Goal: Information Seeking & Learning: Find specific fact

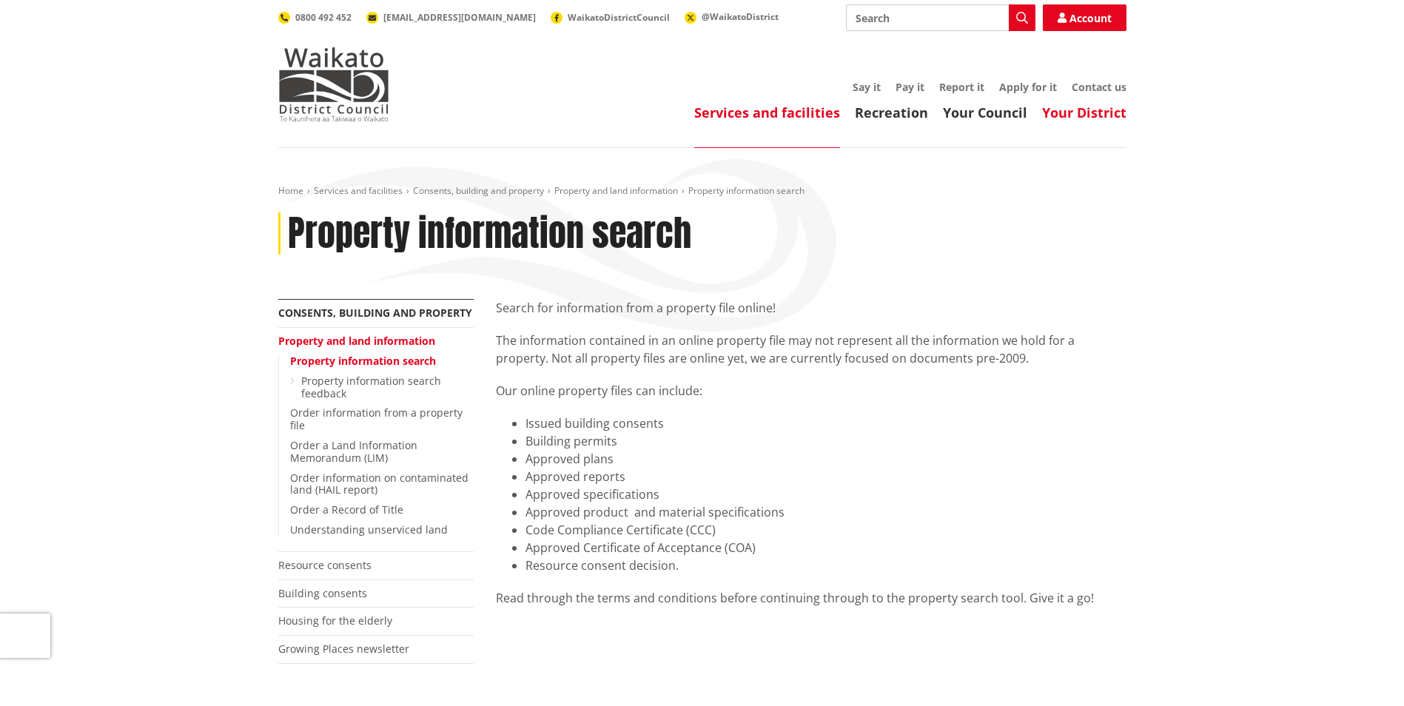
click at [1068, 112] on link "Your District" at bounding box center [1084, 113] width 84 height 18
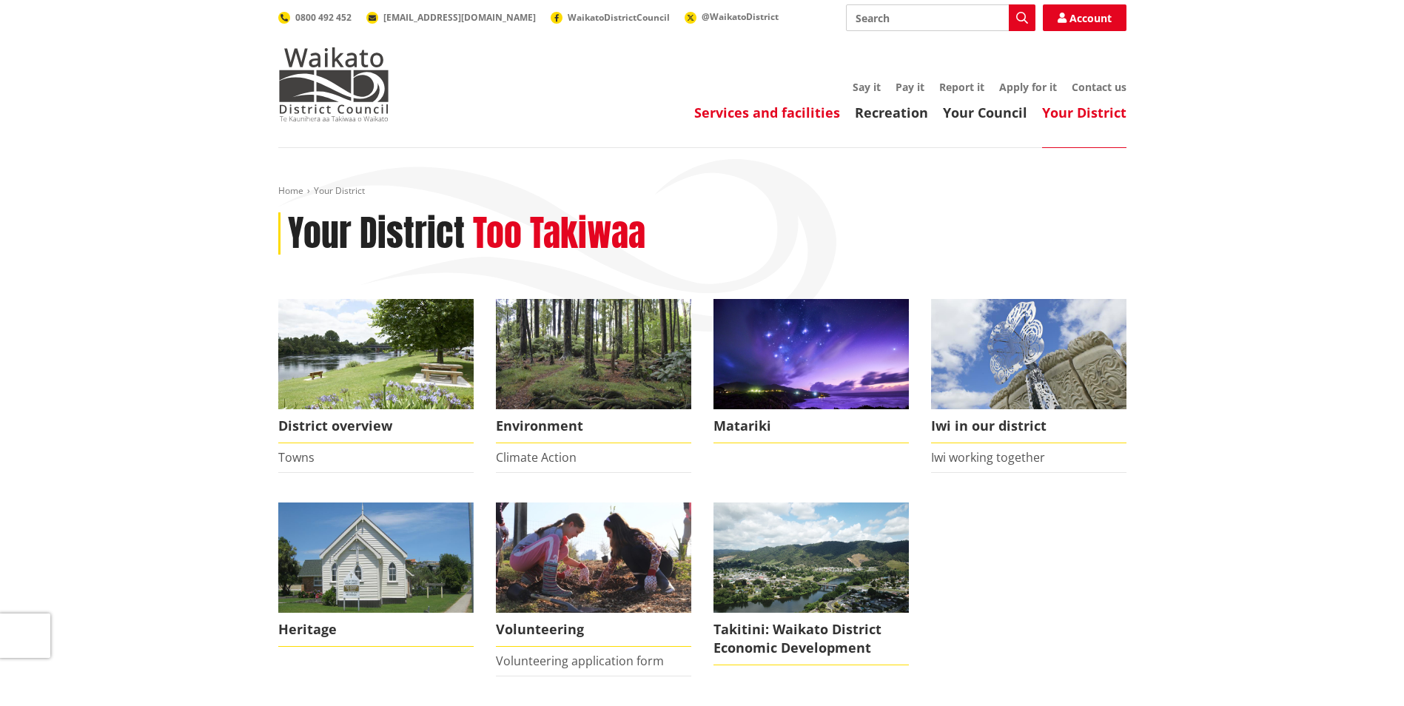
click at [749, 115] on link "Services and facilities" at bounding box center [767, 113] width 146 height 18
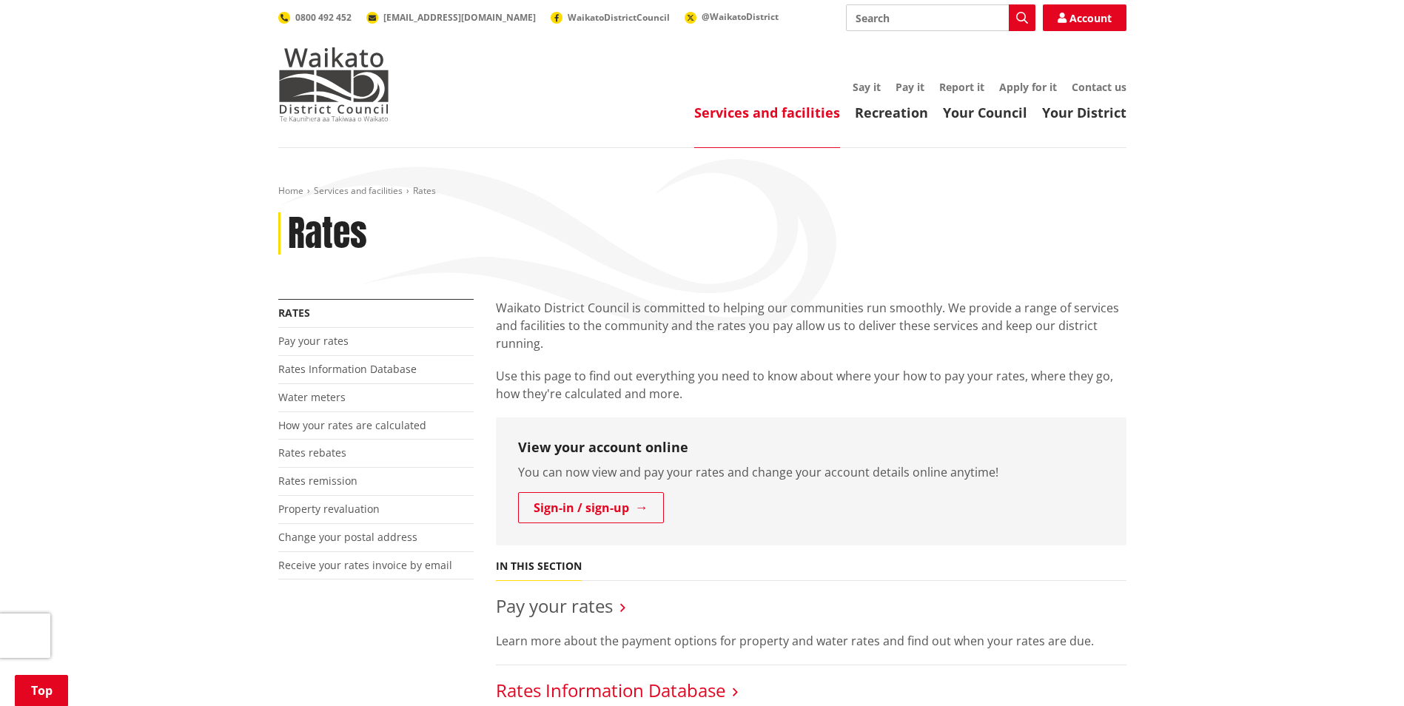
scroll to position [296, 0]
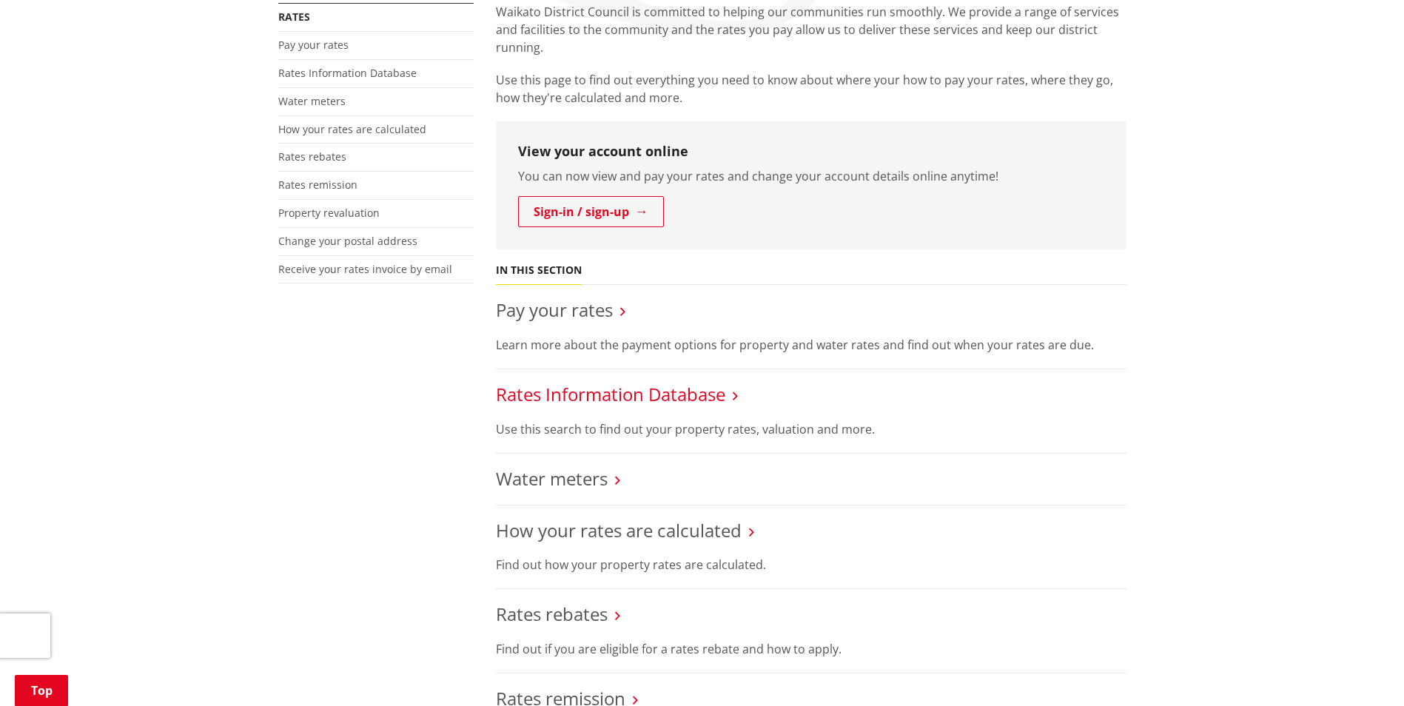
click at [694, 397] on link "Rates Information Database" at bounding box center [610, 394] width 229 height 24
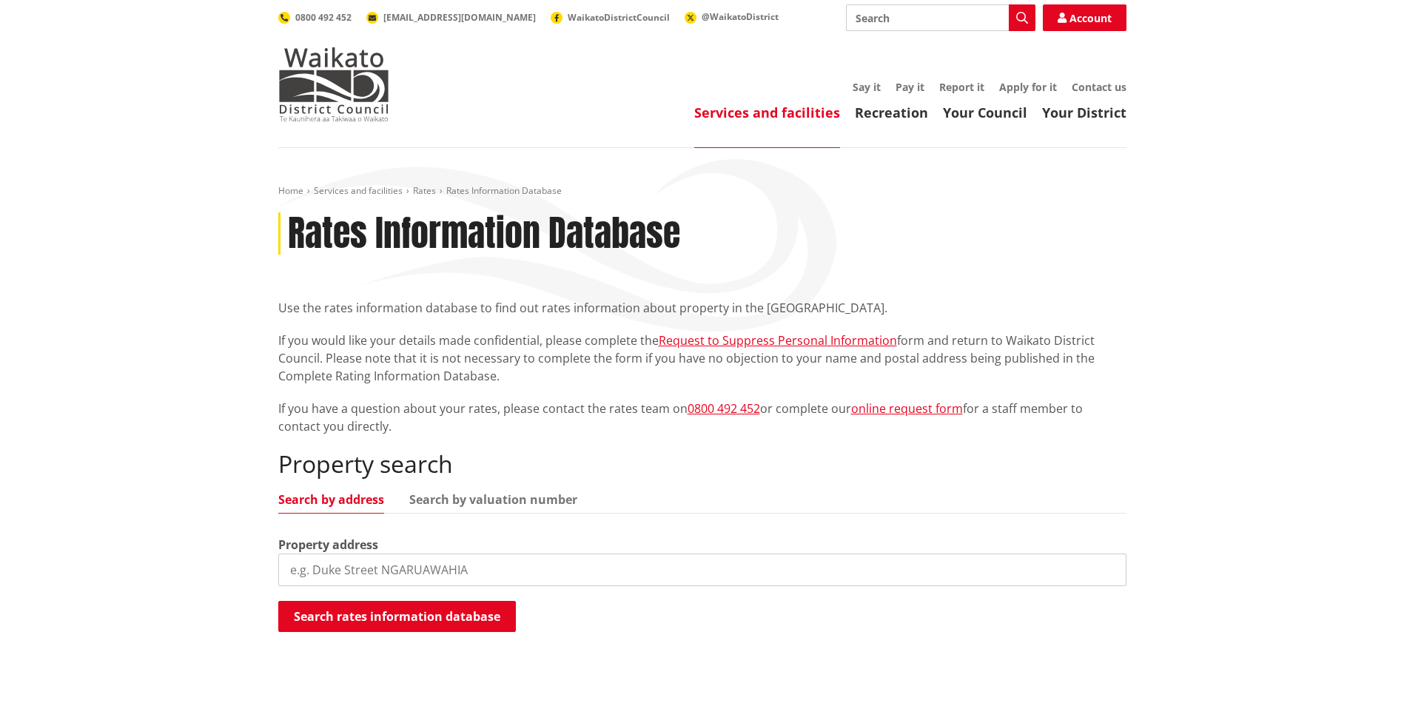
click at [496, 565] on input "search" at bounding box center [702, 570] width 848 height 33
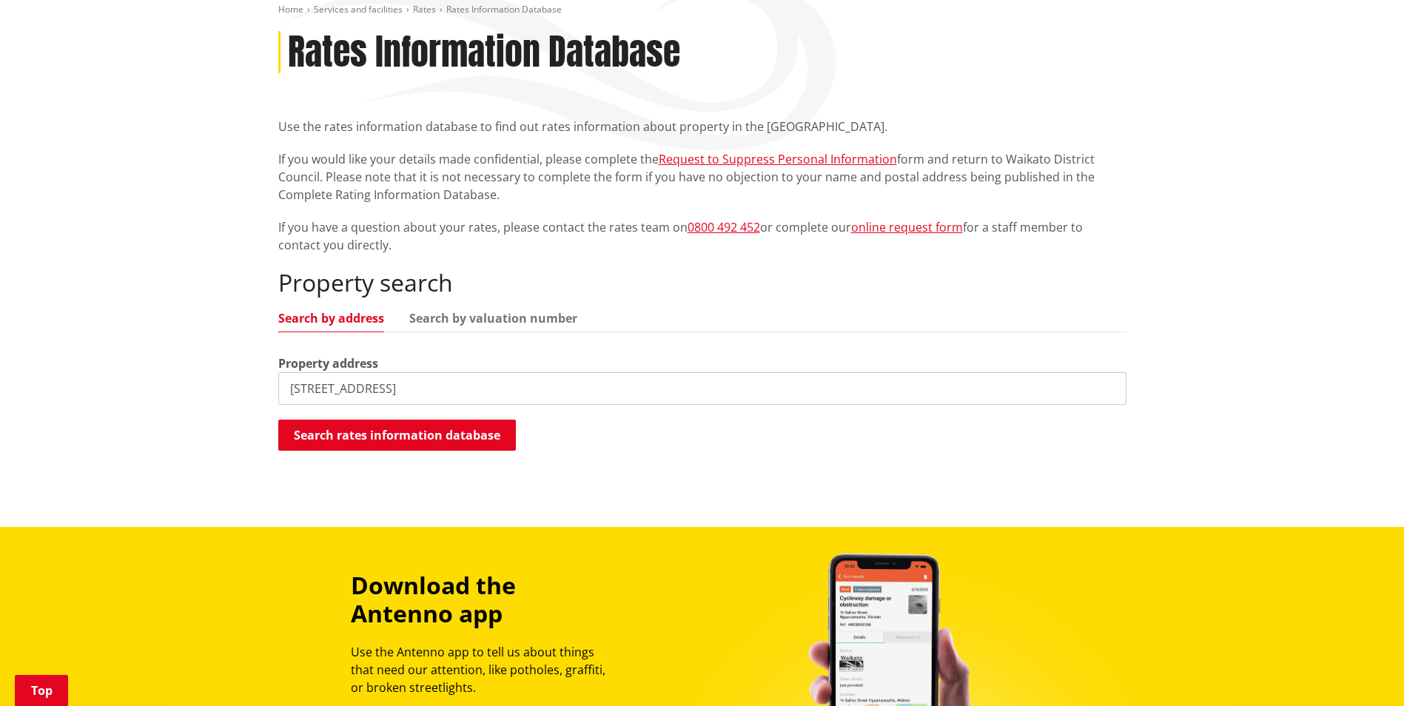
scroll to position [222, 0]
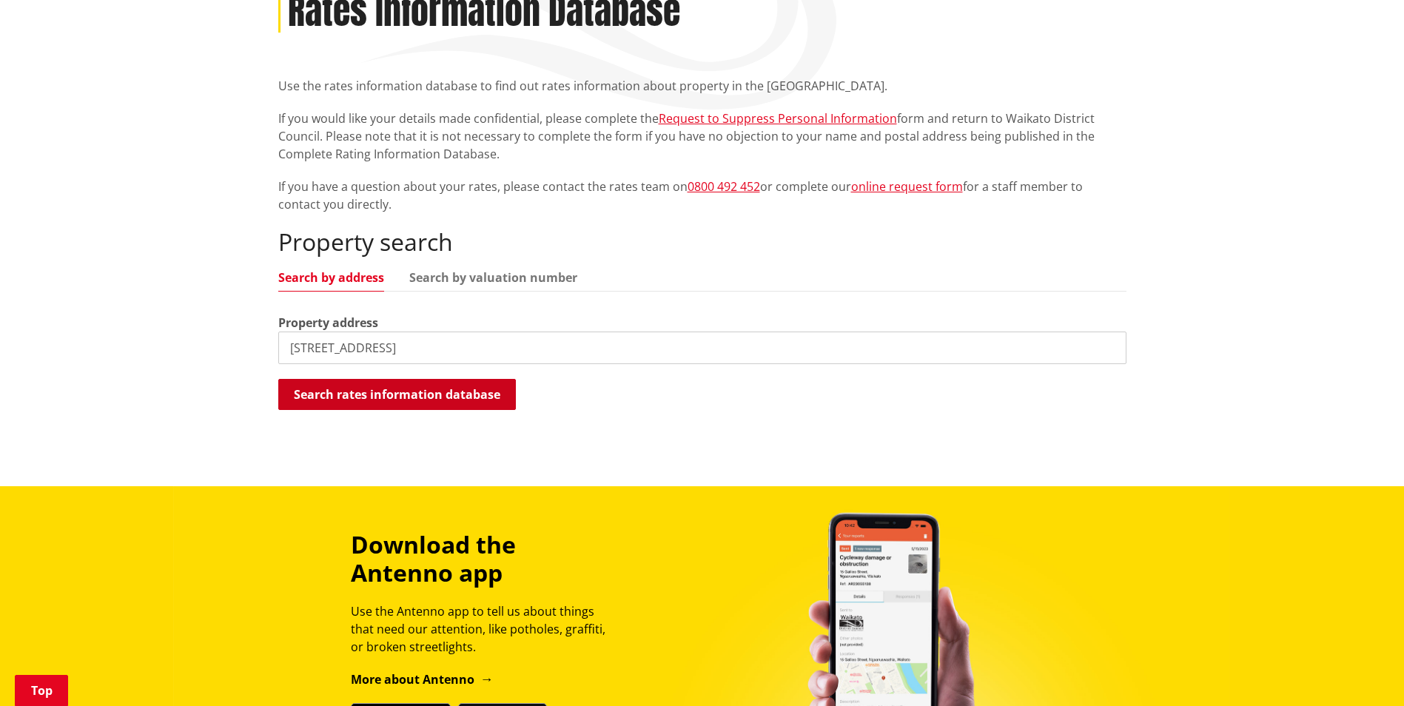
type input "[STREET_ADDRESS]"
click at [429, 393] on button "Search rates information database" at bounding box center [397, 394] width 238 height 31
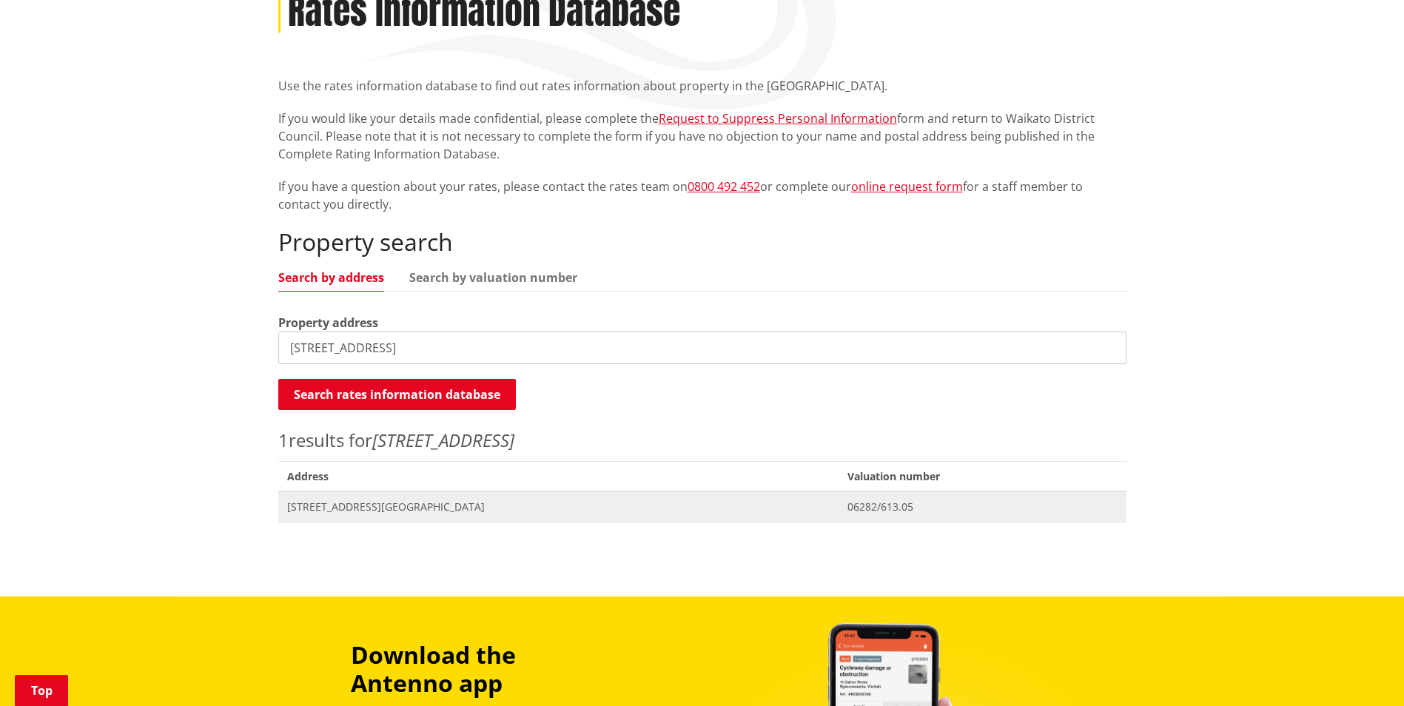
click at [358, 505] on span "[STREET_ADDRESS][GEOGRAPHIC_DATA]" at bounding box center [558, 507] width 543 height 15
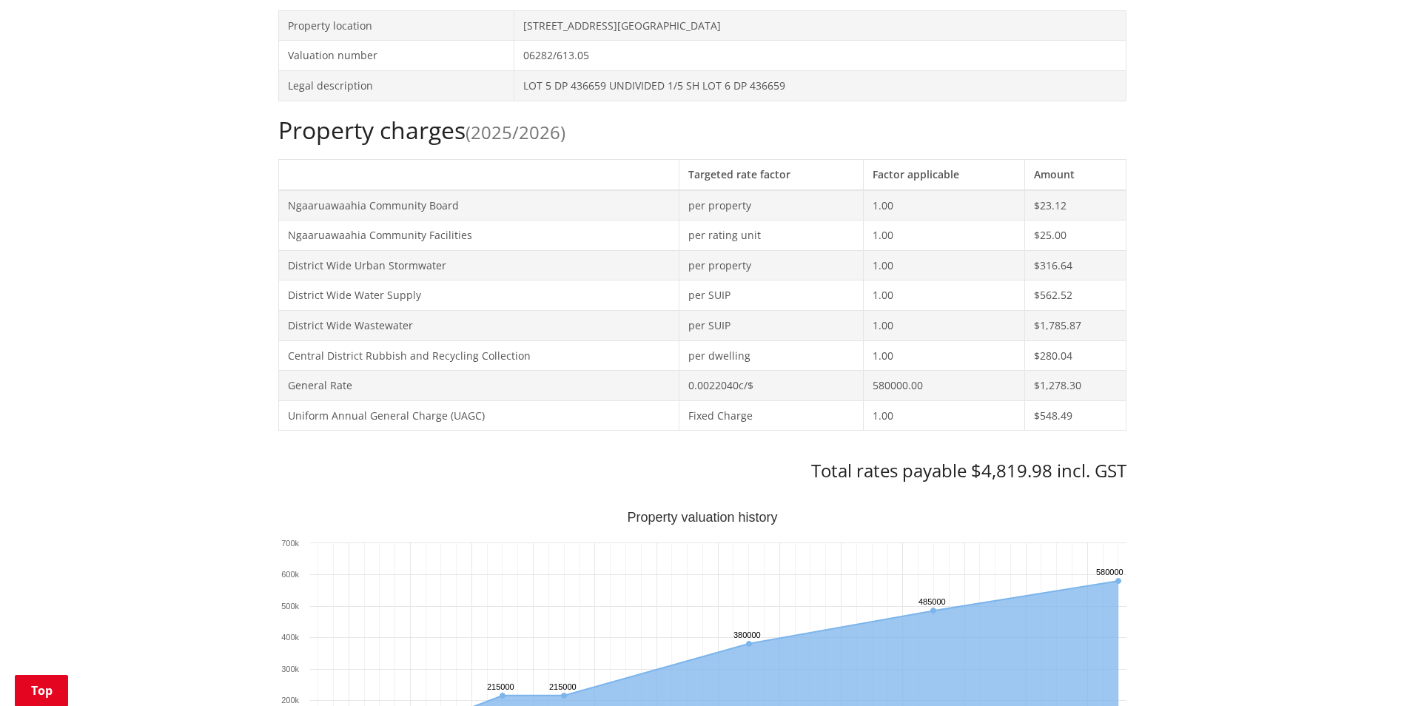
scroll to position [592, 0]
